Goal: Information Seeking & Learning: Learn about a topic

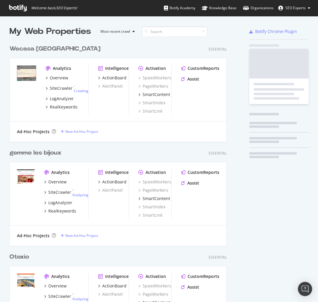
scroll to position [2211, 218]
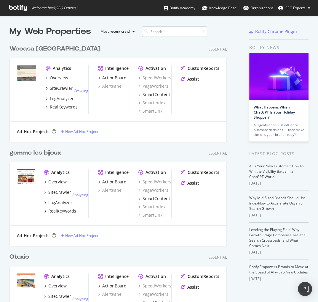
click at [171, 35] on input at bounding box center [174, 31] width 65 height 10
click at [170, 31] on input at bounding box center [174, 31] width 65 height 10
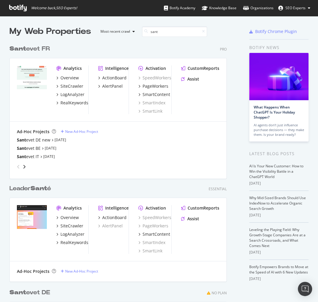
type input "sant"
click at [42, 48] on div "Sant evet FR" at bounding box center [29, 49] width 40 height 9
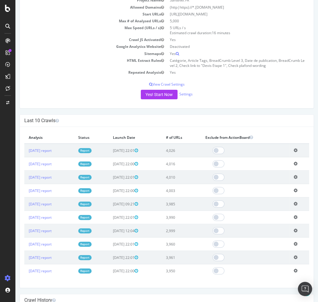
scroll to position [71, 0]
click at [92, 269] on link "Report" at bounding box center [84, 270] width 13 height 5
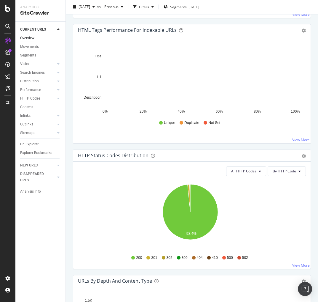
scroll to position [380, 0]
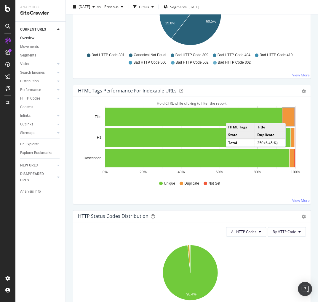
click at [289, 116] on rect "A chart." at bounding box center [289, 116] width 12 height 18
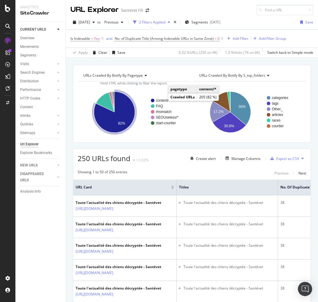
click at [163, 100] on text "content/*" at bounding box center [163, 100] width 14 height 4
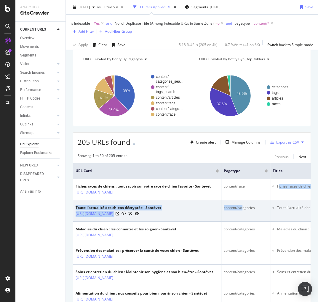
drag, startPoint x: 279, startPoint y: 191, endPoint x: 244, endPoint y: 207, distance: 38.7
click at [244, 207] on div "content/categories" at bounding box center [246, 207] width 44 height 5
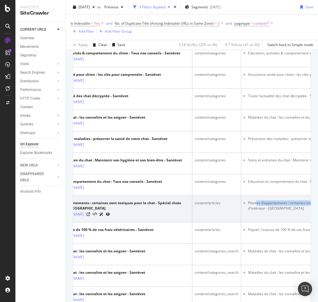
scroll to position [0, 83]
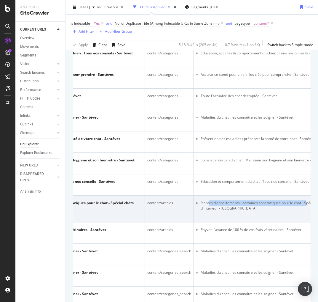
click at [304, 203] on li "Plantes d’appartements : certaines sont toxiques pour le chat - Spécial chats d…" at bounding box center [270, 205] width 139 height 11
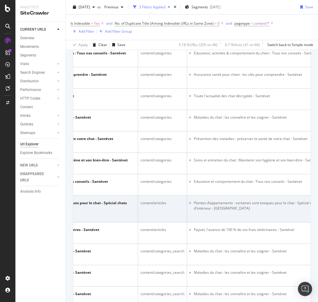
click at [268, 206] on li "Plantes d’appartements : certaines sont toxiques pour le chat - Spécial chats d…" at bounding box center [263, 205] width 139 height 11
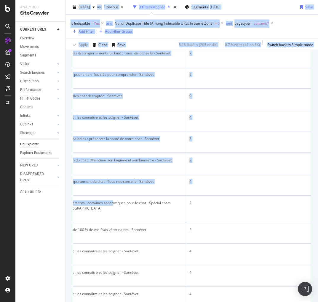
scroll to position [0, 0]
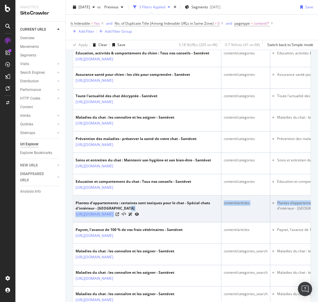
drag, startPoint x: 262, startPoint y: 203, endPoint x: 192, endPoint y: 207, distance: 69.3
click at [151, 206] on tr "Plantes d’appartements : certaines sont toxiques pour le chat - Spécial chats d…" at bounding box center [308, 208] width 470 height 27
click at [247, 203] on div "content/articles" at bounding box center [246, 202] width 44 height 5
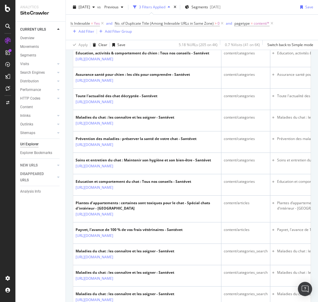
scroll to position [142, 0]
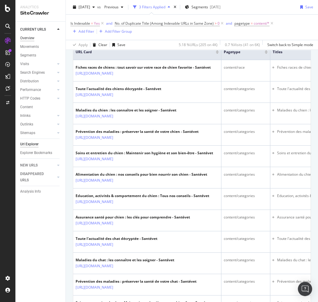
click at [31, 39] on div "Overview" at bounding box center [27, 38] width 14 height 6
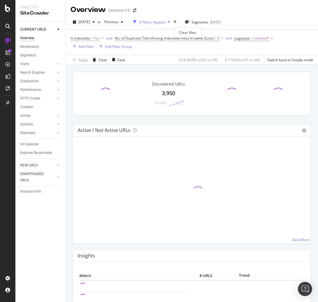
click at [178, 24] on div "times" at bounding box center [175, 22] width 5 height 6
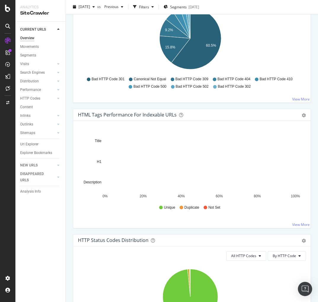
scroll to position [356, 0]
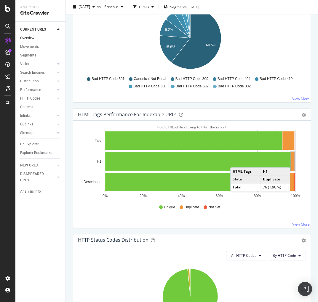
click at [292, 160] on rect "A chart." at bounding box center [293, 161] width 4 height 19
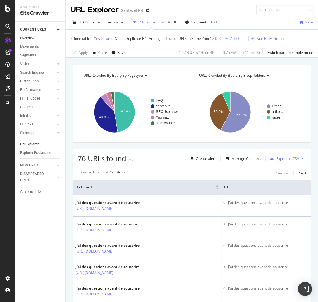
click at [31, 38] on div "Overview" at bounding box center [27, 38] width 14 height 6
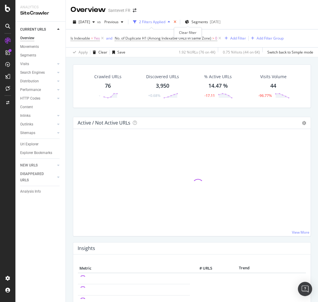
drag, startPoint x: 188, startPoint y: 21, endPoint x: 230, endPoint y: 122, distance: 109.4
click at [177, 21] on icon "times" at bounding box center [175, 22] width 3 height 4
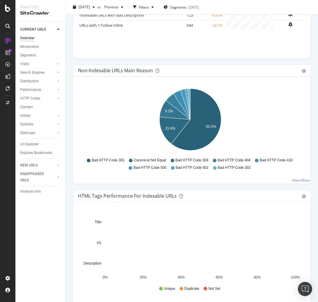
scroll to position [356, 0]
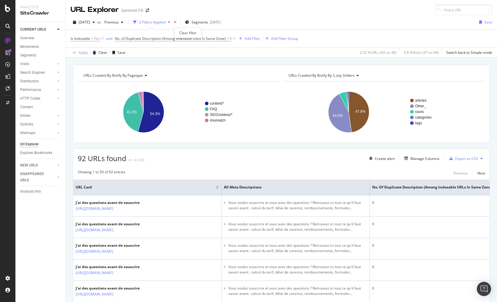
click at [177, 21] on icon "times" at bounding box center [175, 22] width 3 height 4
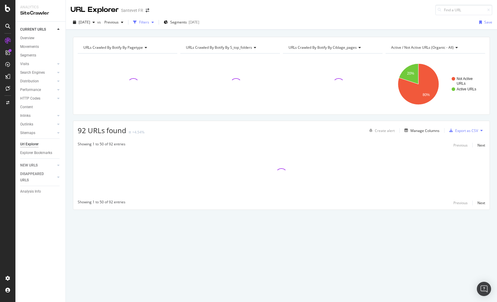
click at [149, 21] on div "Filters" at bounding box center [144, 22] width 10 height 5
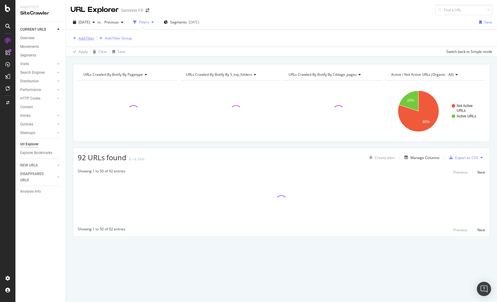
click at [92, 38] on div "Add Filter" at bounding box center [87, 38] width 16 height 5
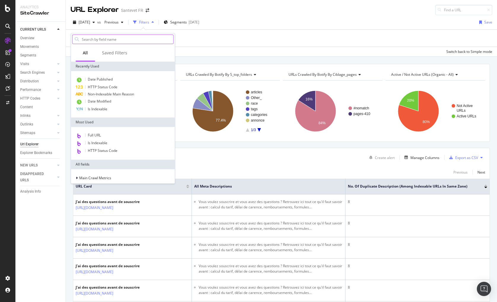
click at [102, 40] on input "text" at bounding box center [127, 39] width 92 height 9
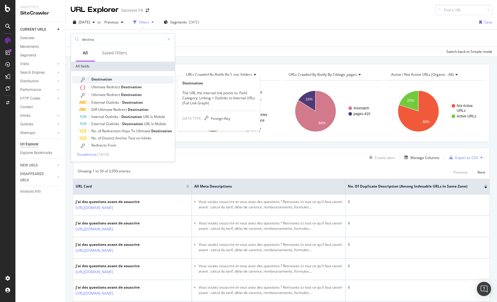
type input "destina"
click at [101, 80] on span "Destination" at bounding box center [101, 79] width 21 height 5
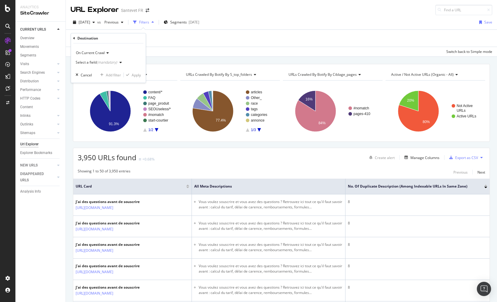
click at [115, 61] on div "(mandatory)" at bounding box center [107, 62] width 20 height 5
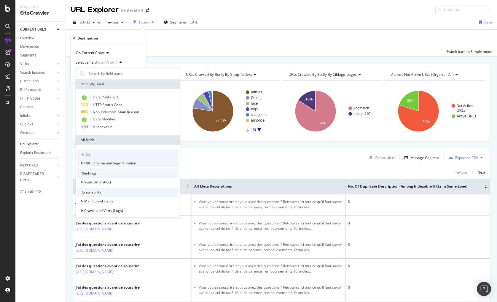
click at [101, 163] on span "URL Scheme and Segmentation" at bounding box center [110, 162] width 52 height 5
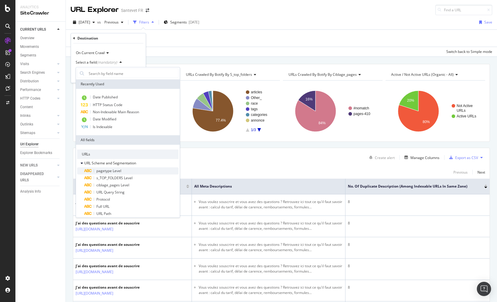
click at [119, 171] on span "pagetype Level" at bounding box center [108, 170] width 25 height 5
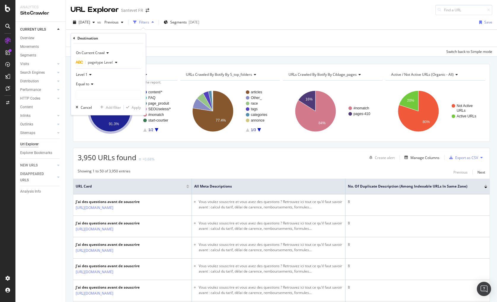
click at [108, 61] on span "pagetype Level" at bounding box center [100, 62] width 25 height 5
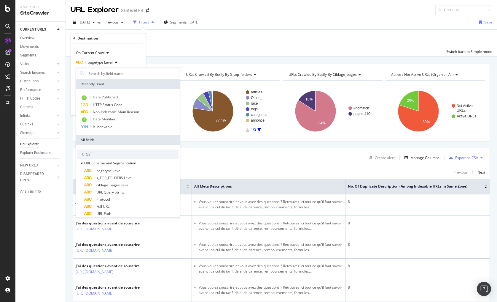
click at [131, 64] on div "pagetype Level" at bounding box center [108, 62] width 65 height 9
click at [73, 74] on div "On Current Crawl pagetype Level Level 1 Equal to Recently Used Date Published H…" at bounding box center [108, 79] width 75 height 72
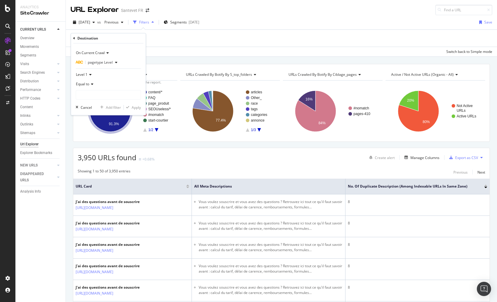
click at [91, 83] on icon at bounding box center [91, 84] width 4 height 4
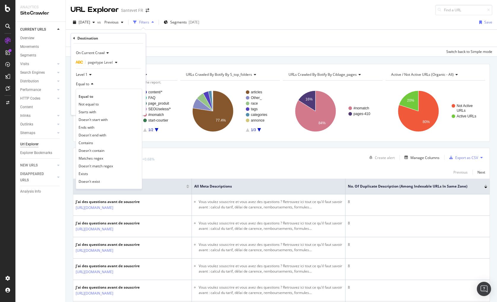
click at [116, 83] on div "Equal to" at bounding box center [108, 83] width 65 height 9
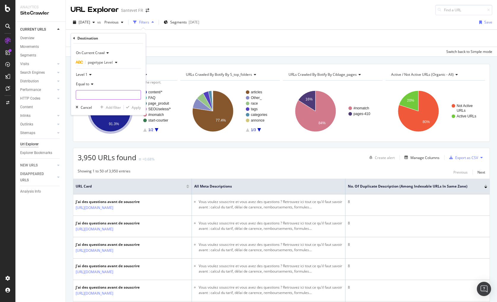
click at [104, 96] on input "text" at bounding box center [108, 94] width 65 height 9
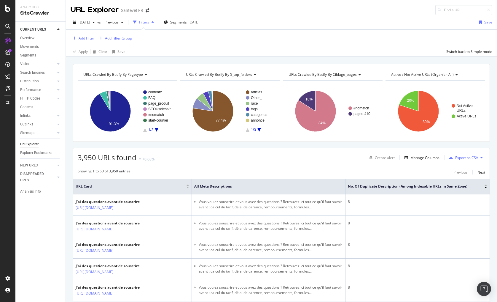
click at [149, 24] on div "Filters" at bounding box center [144, 22] width 10 height 5
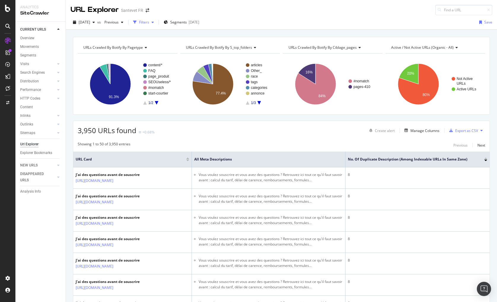
click at [149, 24] on div "Filters" at bounding box center [144, 22] width 10 height 5
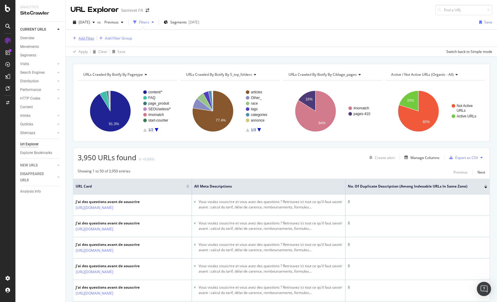
click at [75, 39] on icon "button" at bounding box center [74, 39] width 3 height 4
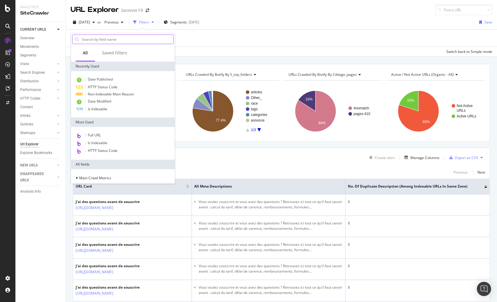
click at [104, 41] on input "text" at bounding box center [127, 39] width 92 height 9
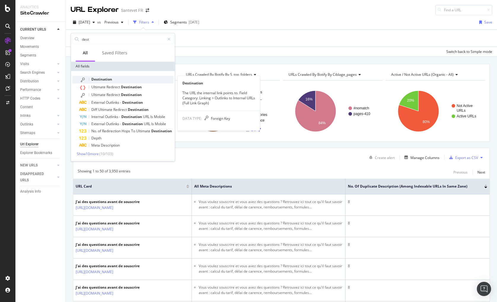
type input "dest"
click at [100, 78] on span "Destination" at bounding box center [101, 79] width 21 height 5
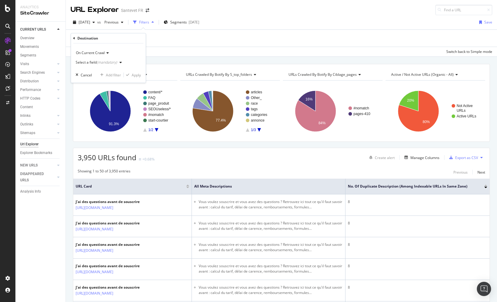
click at [106, 60] on div "(mandatory)" at bounding box center [107, 62] width 20 height 5
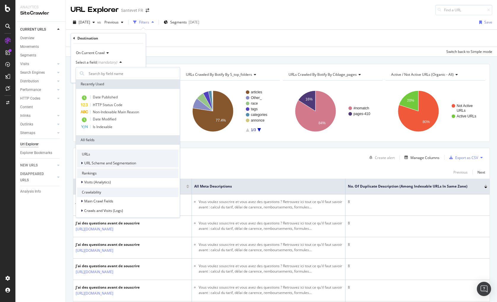
click at [109, 163] on span "URL Scheme and Segmentation" at bounding box center [110, 162] width 52 height 5
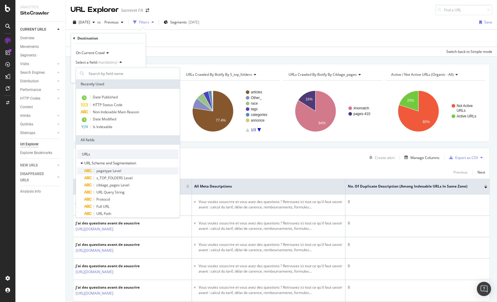
click at [115, 172] on span "pagetype Level" at bounding box center [108, 170] width 25 height 5
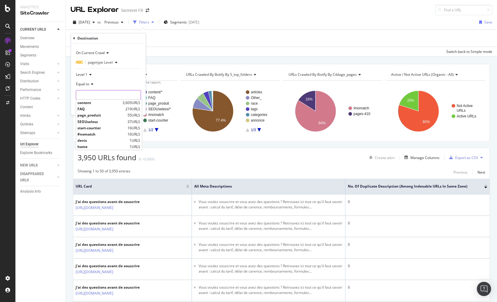
click at [91, 94] on input "text" at bounding box center [108, 94] width 65 height 9
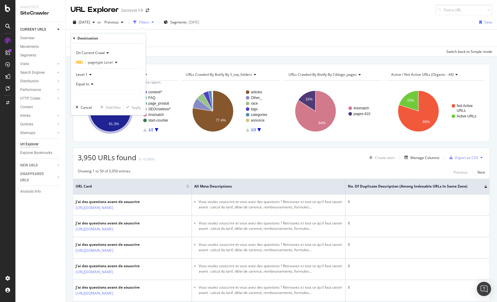
click at [91, 74] on icon at bounding box center [90, 75] width 4 height 4
click at [91, 93] on div "Level 2" at bounding box center [109, 95] width 64 height 8
click at [91, 95] on input "text" at bounding box center [108, 94] width 65 height 9
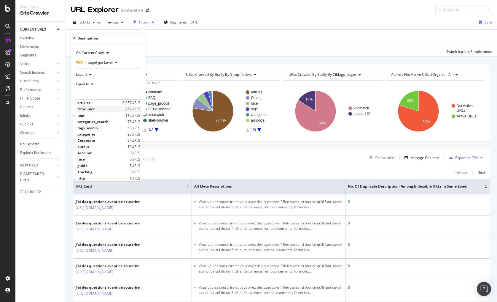
click at [91, 107] on span "fiche_race" at bounding box center [100, 108] width 47 height 5
type input "fiche_race"
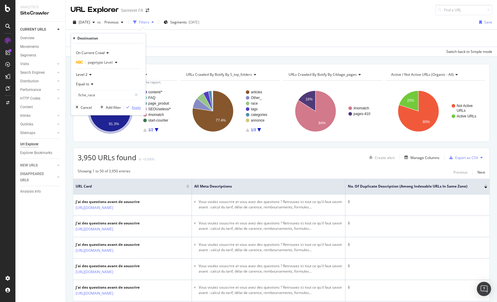
click at [135, 108] on div "Apply" at bounding box center [136, 107] width 9 height 5
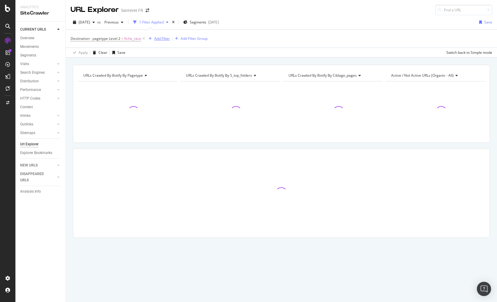
click at [156, 38] on div "Add Filter" at bounding box center [162, 38] width 16 height 5
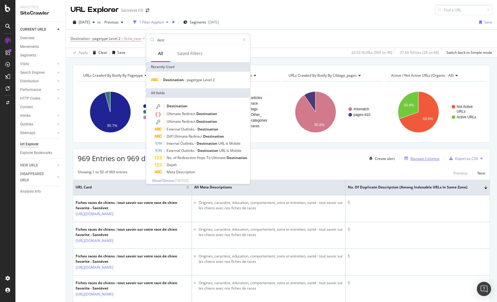
click at [318, 158] on div "Manage Columns" at bounding box center [425, 158] width 29 height 5
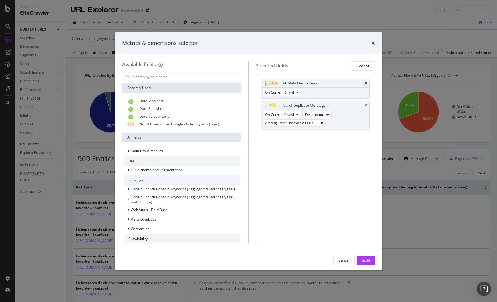
click at [318, 83] on div "All Meta Descriptions" at bounding box center [316, 83] width 109 height 8
click at [318, 83] on icon "times" at bounding box center [366, 83] width 3 height 4
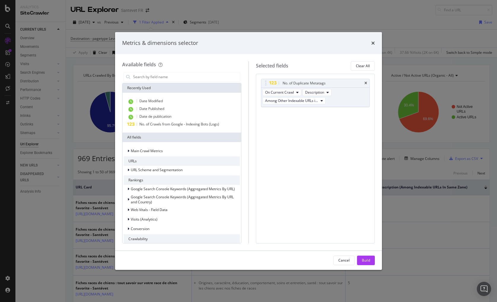
click at [318, 83] on icon "times" at bounding box center [366, 83] width 3 height 4
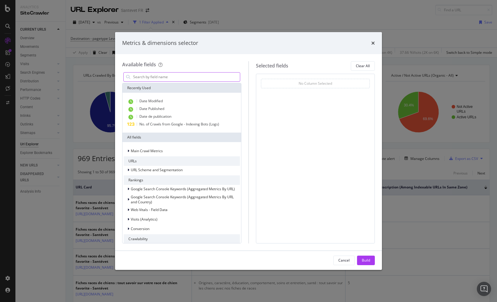
click at [172, 77] on input "modal" at bounding box center [186, 76] width 107 height 9
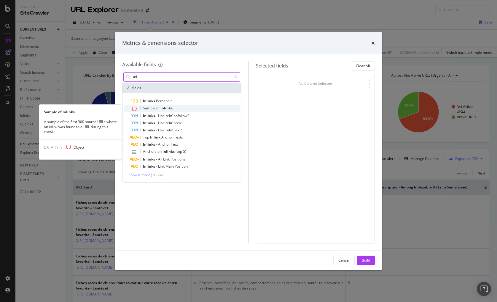
type input "inl"
click at [154, 107] on span "Sample" at bounding box center [149, 107] width 13 height 5
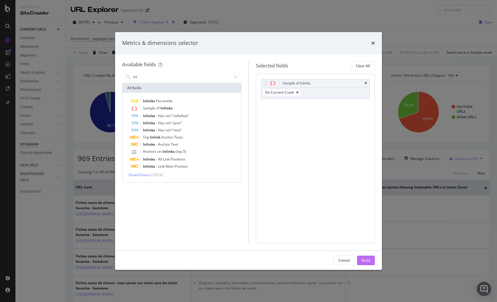
click at [318, 261] on button "Build" at bounding box center [366, 259] width 18 height 9
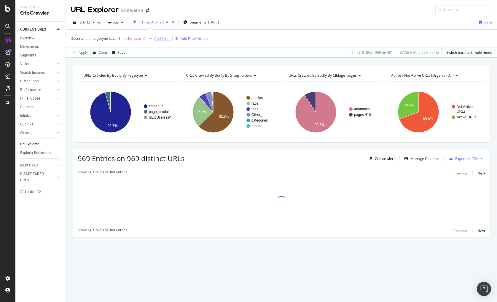
click at [167, 37] on div "Add Filter" at bounding box center [162, 38] width 16 height 5
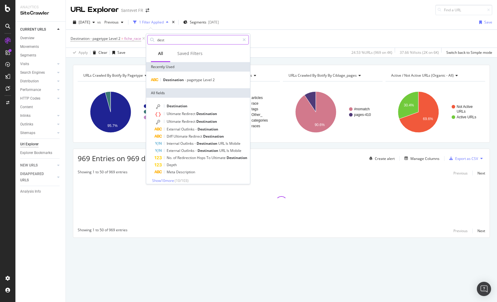
click at [179, 41] on input "dest" at bounding box center [198, 39] width 83 height 9
type input "d"
type input "source"
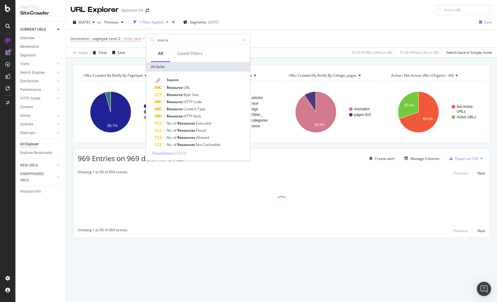
click at [172, 79] on span "Source" at bounding box center [173, 79] width 12 height 5
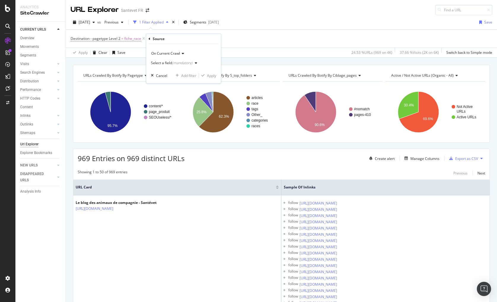
click at [180, 63] on div "(mandatory)" at bounding box center [182, 62] width 20 height 5
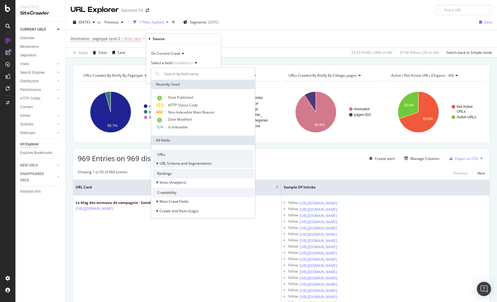
click at [184, 161] on span "URL Scheme and Segmentation" at bounding box center [186, 163] width 52 height 5
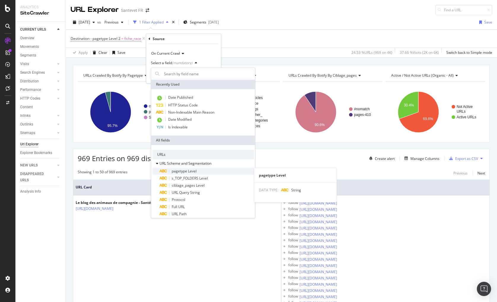
click at [184, 172] on span "pagetype Level" at bounding box center [184, 170] width 25 height 5
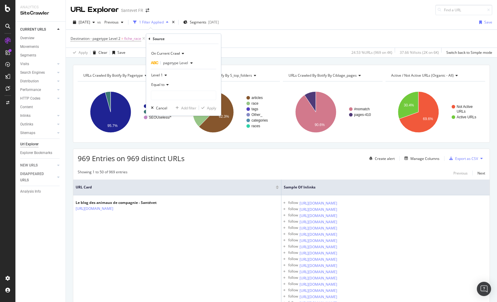
click at [166, 85] on icon at bounding box center [167, 85] width 4 height 4
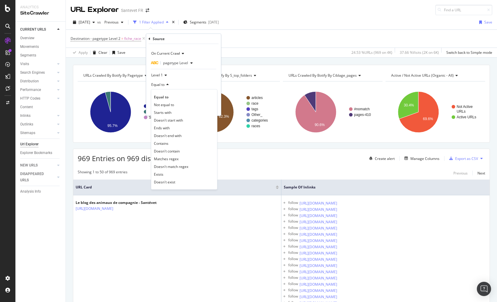
click at [164, 72] on div "Level 1" at bounding box center [183, 74] width 65 height 9
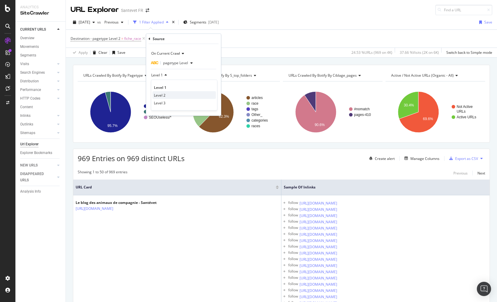
click at [166, 93] on div "Level 2" at bounding box center [185, 95] width 64 height 8
click at [166, 86] on div "Equal to" at bounding box center [183, 84] width 65 height 9
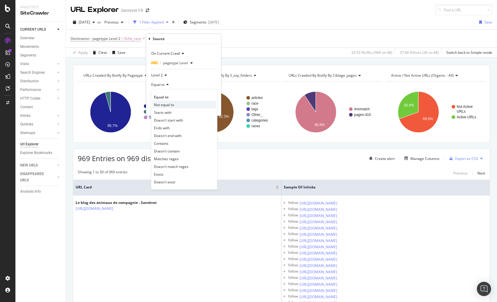
click at [169, 105] on span "Not equal to" at bounding box center [164, 104] width 20 height 5
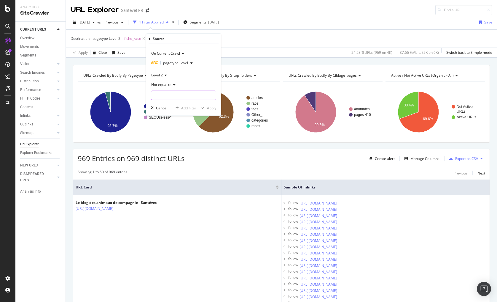
click at [169, 94] on input "text" at bounding box center [183, 95] width 65 height 9
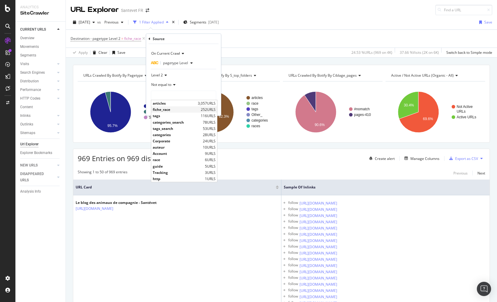
click at [169, 109] on span "fiche_race" at bounding box center [176, 109] width 47 height 5
type input "fiche_race"
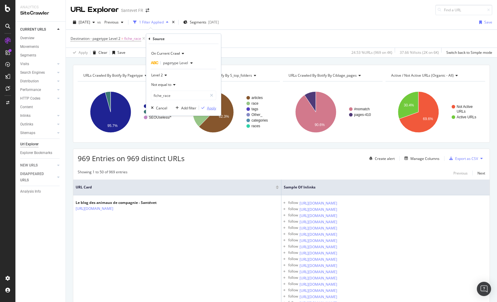
click at [208, 108] on div "Apply" at bounding box center [211, 107] width 9 height 5
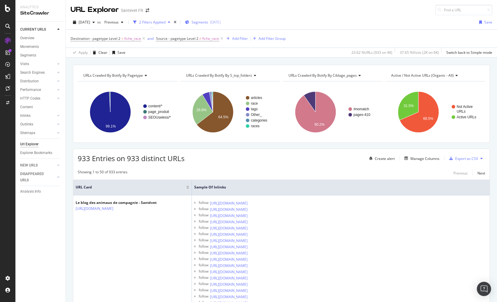
click at [208, 20] on span "Segments" at bounding box center [200, 22] width 17 height 5
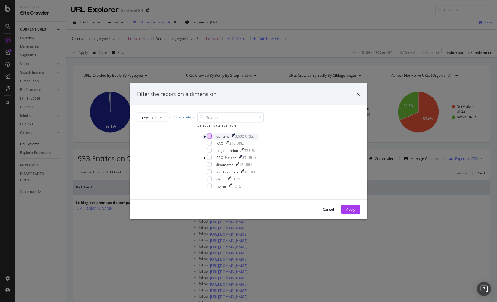
click at [207, 138] on div "modal" at bounding box center [209, 135] width 5 height 5
click at [204, 138] on icon "modal" at bounding box center [205, 136] width 2 height 4
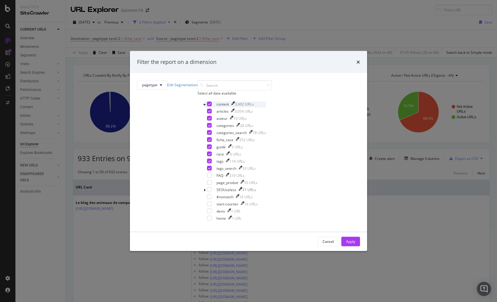
click at [208, 105] on icon "modal" at bounding box center [209, 103] width 3 height 3
click at [207, 142] on div "modal" at bounding box center [209, 139] width 5 height 5
click at [318, 240] on div "Apply" at bounding box center [350, 241] width 9 height 5
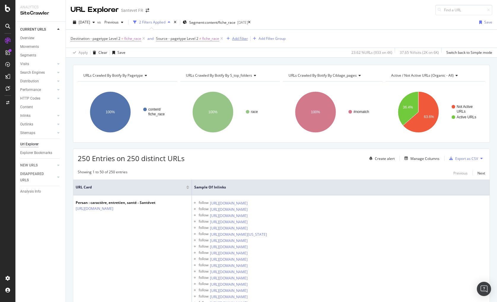
click at [234, 41] on div "Add Filter" at bounding box center [236, 38] width 24 height 7
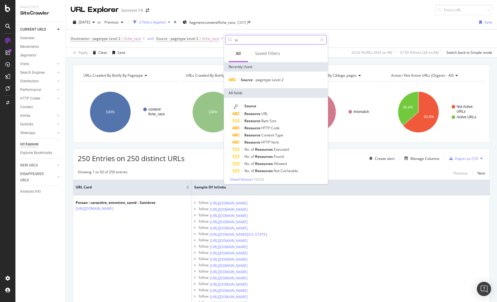
type input "inl"
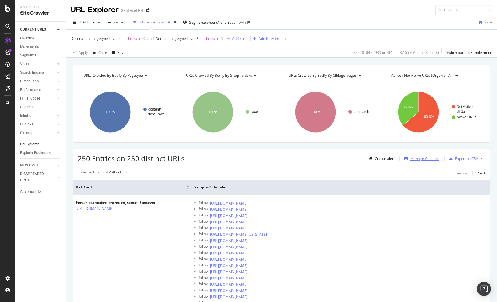
click at [318, 158] on div "Manage Columns" at bounding box center [425, 158] width 29 height 5
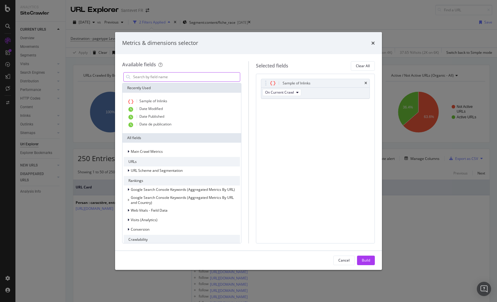
click at [193, 78] on input "modal" at bounding box center [186, 76] width 107 height 9
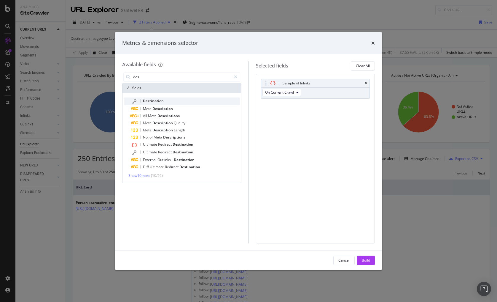
click at [142, 102] on div "Destination" at bounding box center [185, 101] width 109 height 8
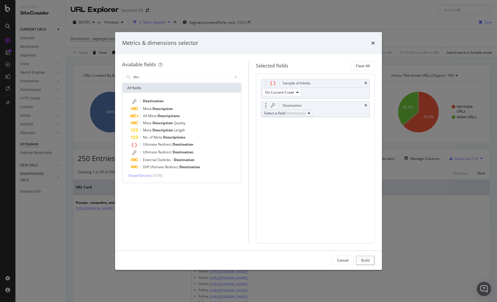
click at [291, 114] on div "(mandatory)" at bounding box center [295, 112] width 20 height 5
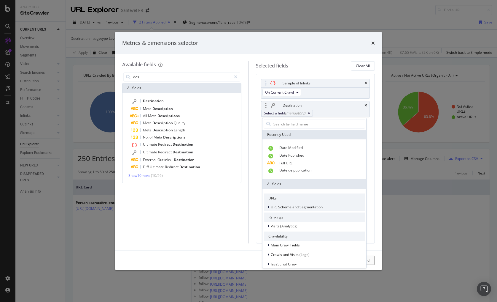
click at [296, 207] on span "URL Scheme and Segmentation" at bounding box center [297, 206] width 52 height 5
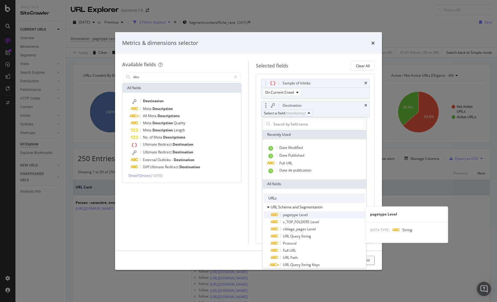
click at [299, 215] on span "pagetype Level" at bounding box center [295, 214] width 25 height 5
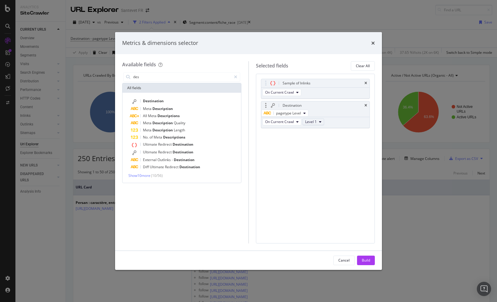
click at [312, 124] on span "Level 1" at bounding box center [311, 121] width 12 height 5
click at [317, 142] on span "Level 2" at bounding box center [313, 144] width 12 height 5
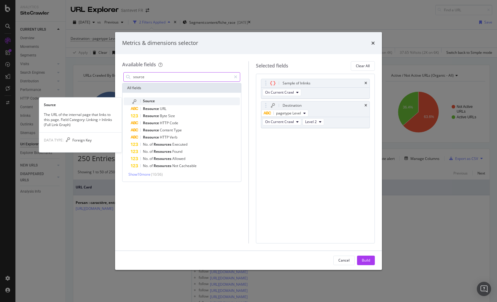
type input "source"
click at [152, 98] on span "Source" at bounding box center [149, 100] width 12 height 5
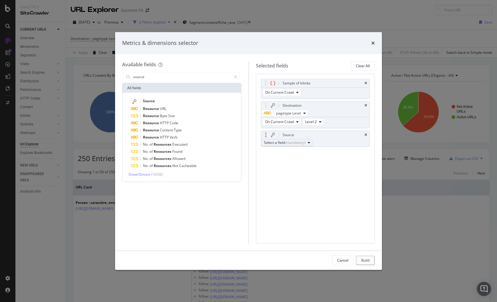
click at [304, 145] on div "(mandatory)" at bounding box center [295, 142] width 20 height 5
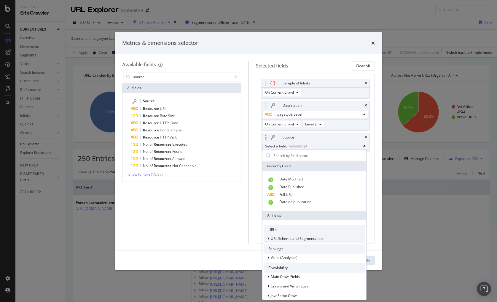
click at [296, 240] on span "URL Scheme and Segmentation" at bounding box center [297, 238] width 52 height 5
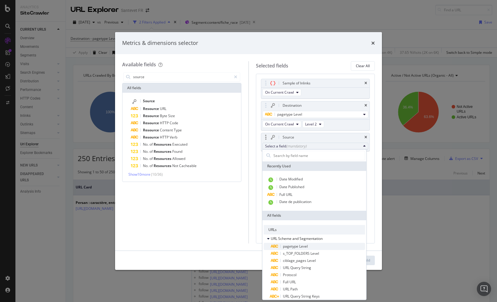
click at [302, 246] on span "pagetype Level" at bounding box center [295, 245] width 25 height 5
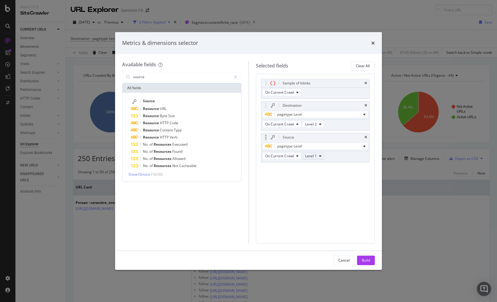
click at [315, 156] on span "Level 1" at bounding box center [311, 155] width 12 height 5
click at [317, 176] on span "Level 2" at bounding box center [313, 176] width 12 height 5
click at [368, 83] on div "Sample of Inlinks" at bounding box center [316, 83] width 109 height 8
click at [366, 82] on icon "times" at bounding box center [366, 83] width 3 height 4
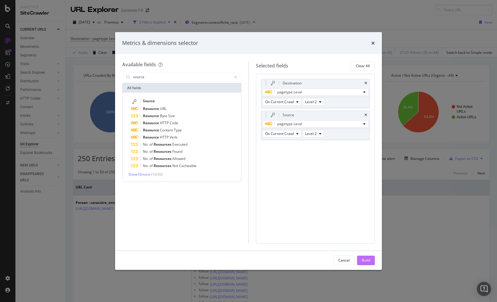
click at [365, 258] on div "Build" at bounding box center [366, 259] width 8 height 5
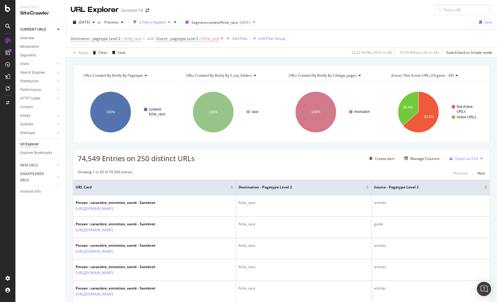
click at [222, 38] on icon at bounding box center [221, 39] width 5 height 6
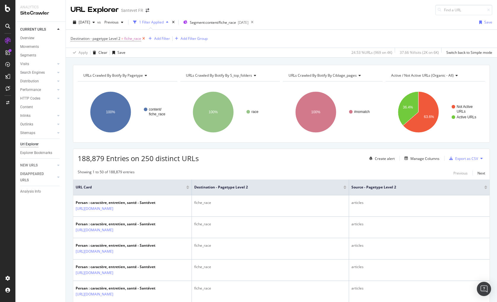
click at [142, 38] on icon at bounding box center [143, 39] width 5 height 6
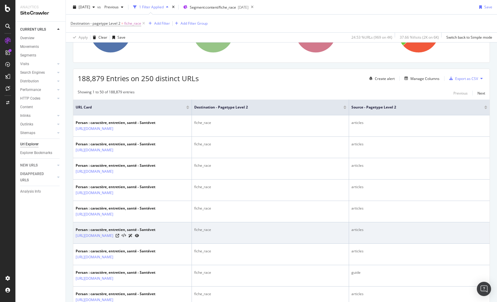
scroll to position [71, 0]
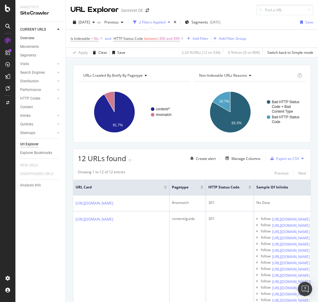
click at [32, 38] on div "Overview" at bounding box center [27, 38] width 14 height 6
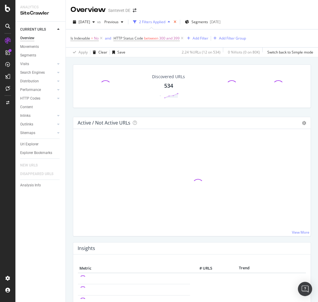
click at [177, 21] on icon "times" at bounding box center [175, 22] width 3 height 4
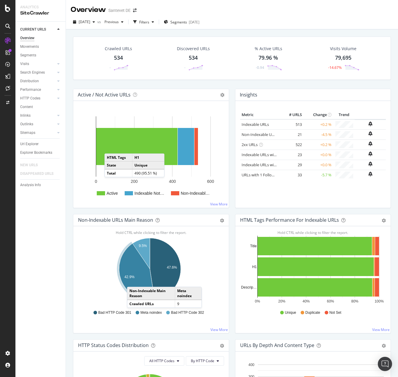
click at [133, 281] on icon "A chart." at bounding box center [137, 271] width 36 height 56
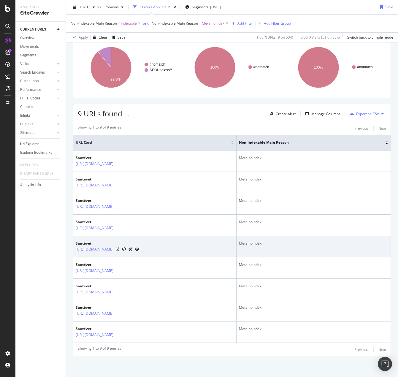
scroll to position [84, 0]
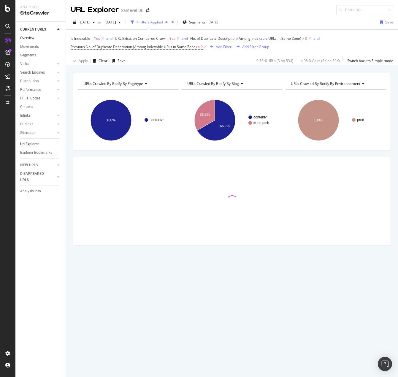
click at [31, 38] on div "Overview" at bounding box center [27, 38] width 14 height 6
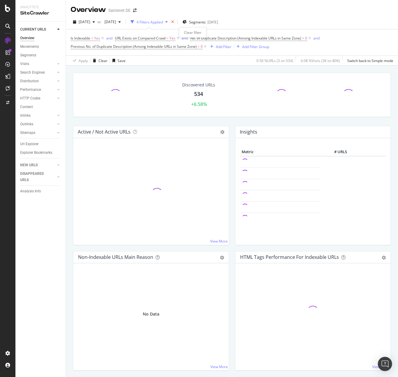
click at [174, 21] on icon "times" at bounding box center [172, 22] width 3 height 4
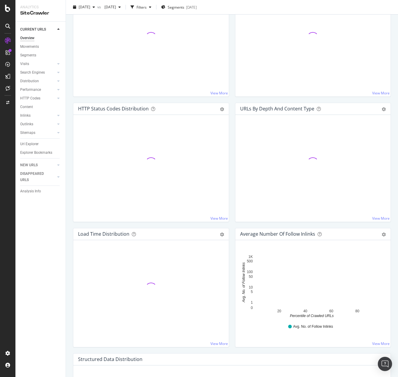
scroll to position [148, 0]
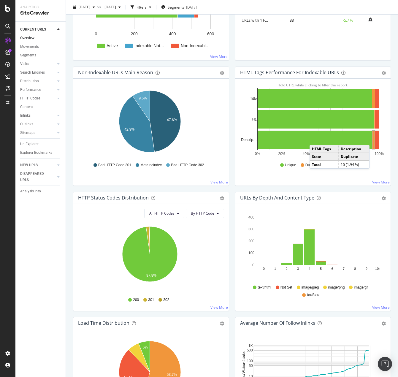
click at [373, 139] on rect "A chart." at bounding box center [374, 140] width 2 height 18
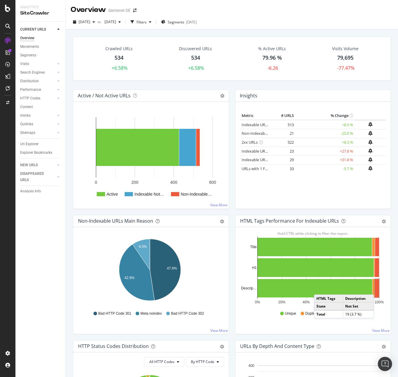
click at [375, 289] on rect "A chart." at bounding box center [377, 288] width 4 height 18
